Goal: Check status: Check status

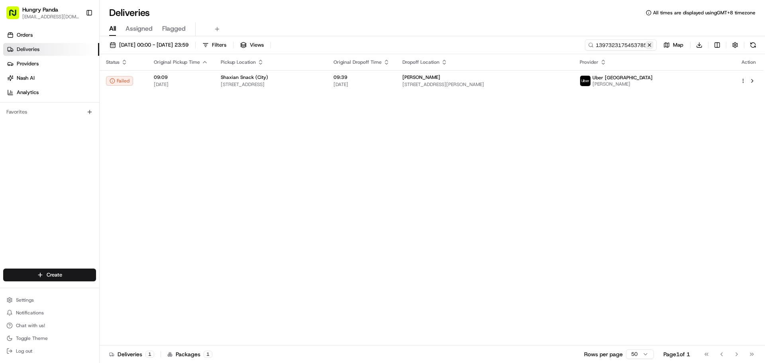
click at [649, 46] on button at bounding box center [649, 45] width 8 height 8
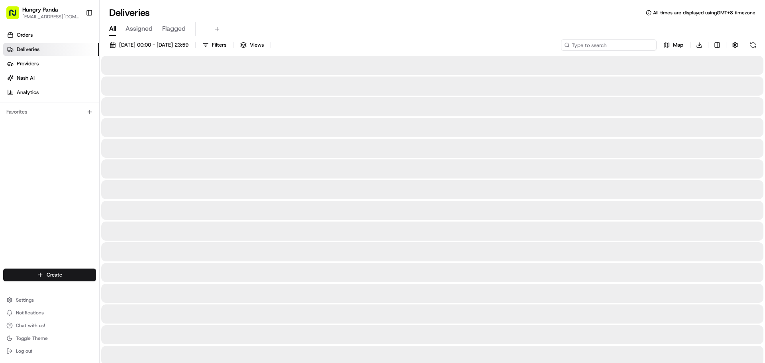
click at [640, 46] on input at bounding box center [609, 44] width 96 height 11
paste input "859733422515478863288"
type input "859733422515478863288"
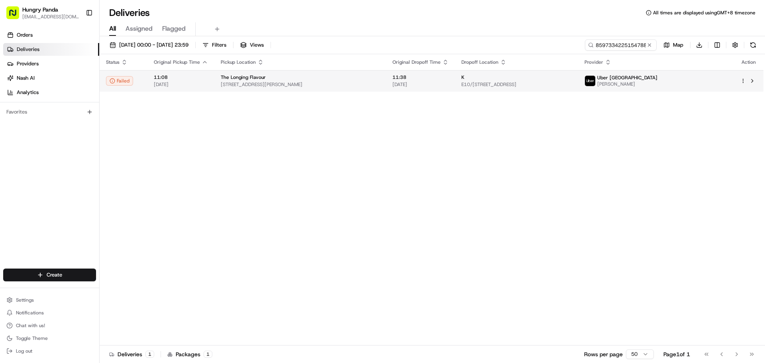
drag, startPoint x: 481, startPoint y: 81, endPoint x: 483, endPoint y: 78, distance: 4.1
click at [483, 78] on div "K" at bounding box center [516, 77] width 110 height 6
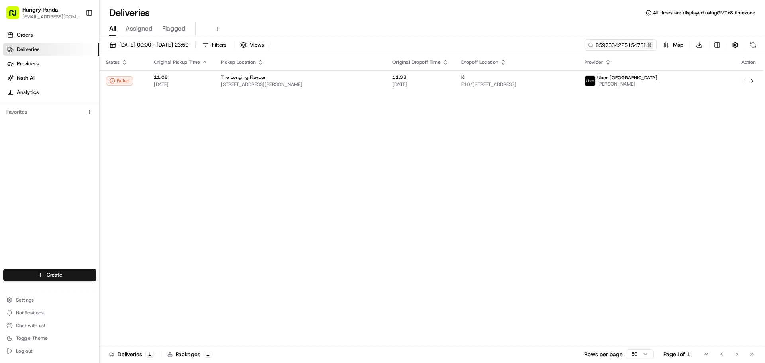
click at [649, 46] on button at bounding box center [649, 45] width 8 height 8
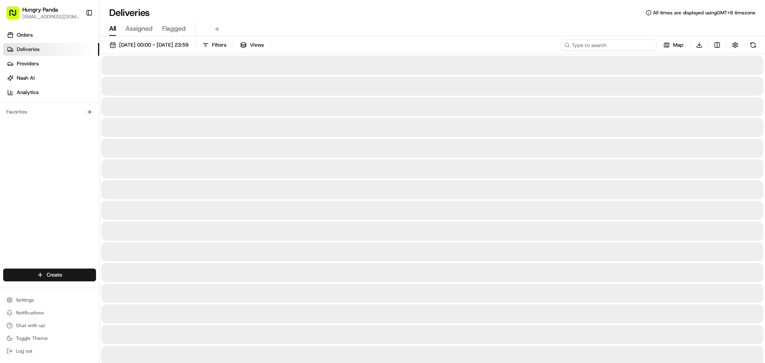
click at [637, 46] on input at bounding box center [609, 44] width 96 height 11
paste input "[PHONE_NUMBER]"
type input "[PHONE_NUMBER]"
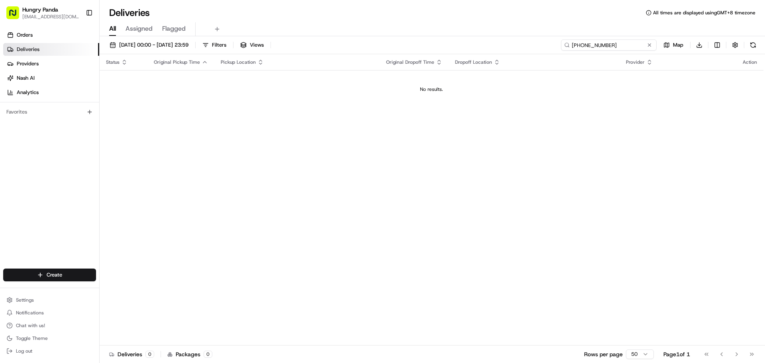
drag, startPoint x: 615, startPoint y: 47, endPoint x: 395, endPoint y: 43, distance: 219.4
click at [400, 43] on div "[DATE] 00:00 - [DATE] 23:59 Filters Views [PHONE_NUMBER] Map Download" at bounding box center [432, 46] width 665 height 15
paste input "860948216525373133449"
type input "860948216525373133449"
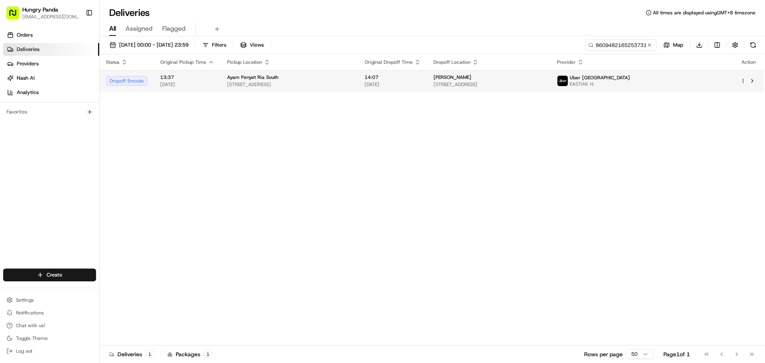
click at [421, 82] on span "[DATE]" at bounding box center [392, 84] width 56 height 6
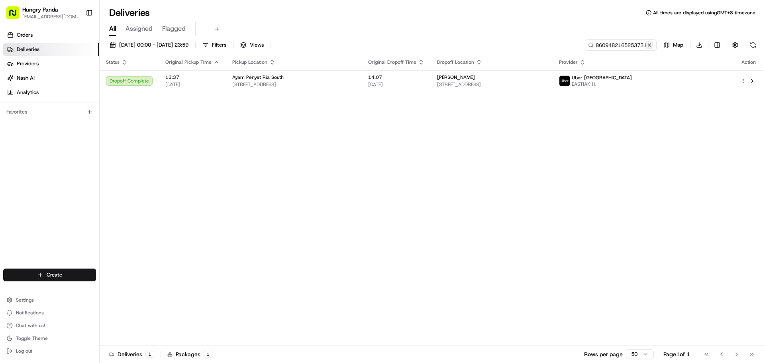
click at [647, 47] on button at bounding box center [649, 45] width 8 height 8
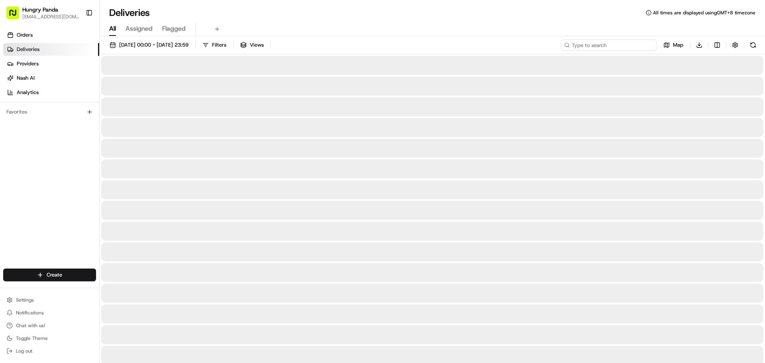
click at [644, 45] on input at bounding box center [609, 44] width 96 height 11
paste input "8602422785851704411964"
type input "8602422785851704411964"
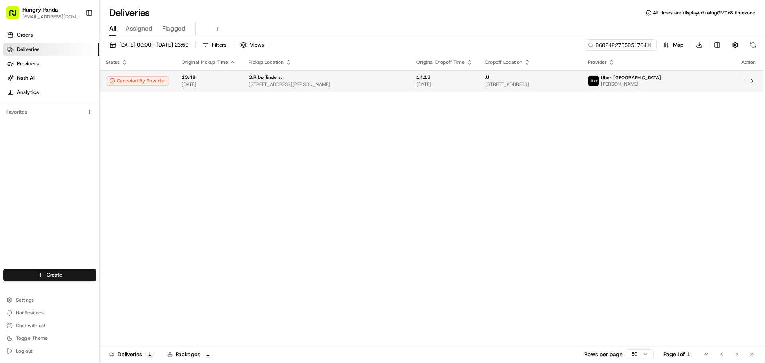
click at [513, 76] on div "JJ" at bounding box center [530, 77] width 90 height 6
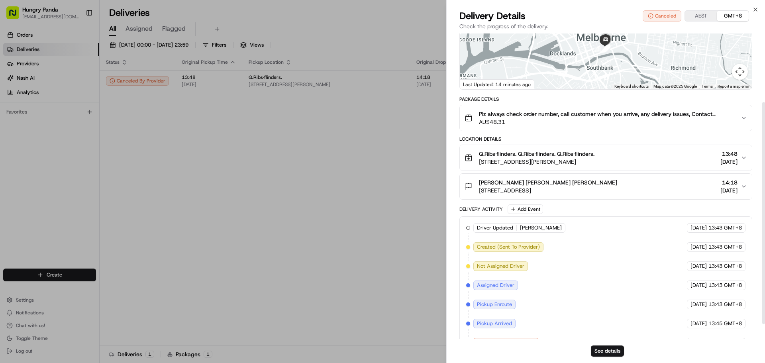
scroll to position [115, 0]
